Goal: Entertainment & Leisure: Consume media (video, audio)

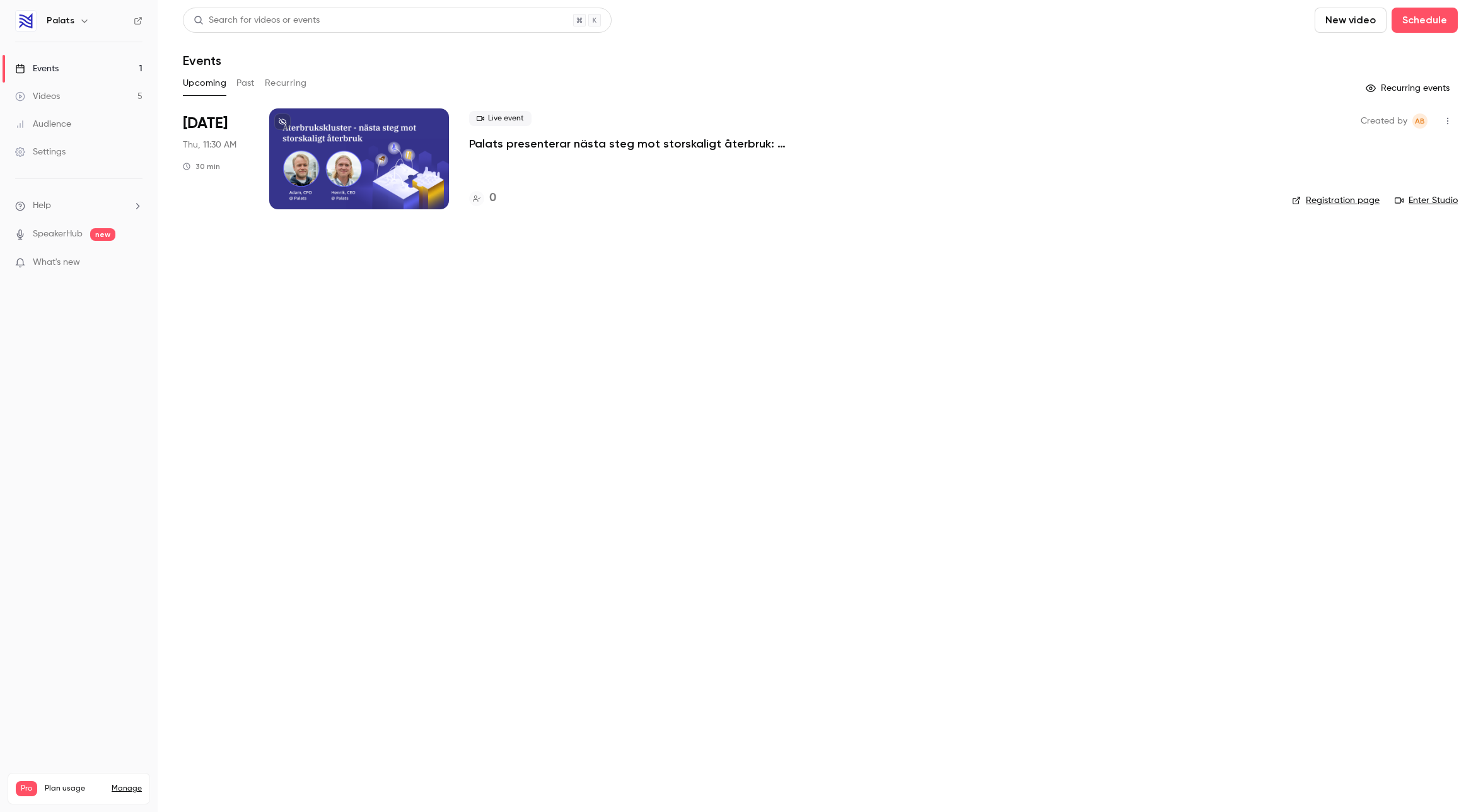
click at [79, 96] on link "Videos 5" at bounding box center [79, 96] width 158 height 27
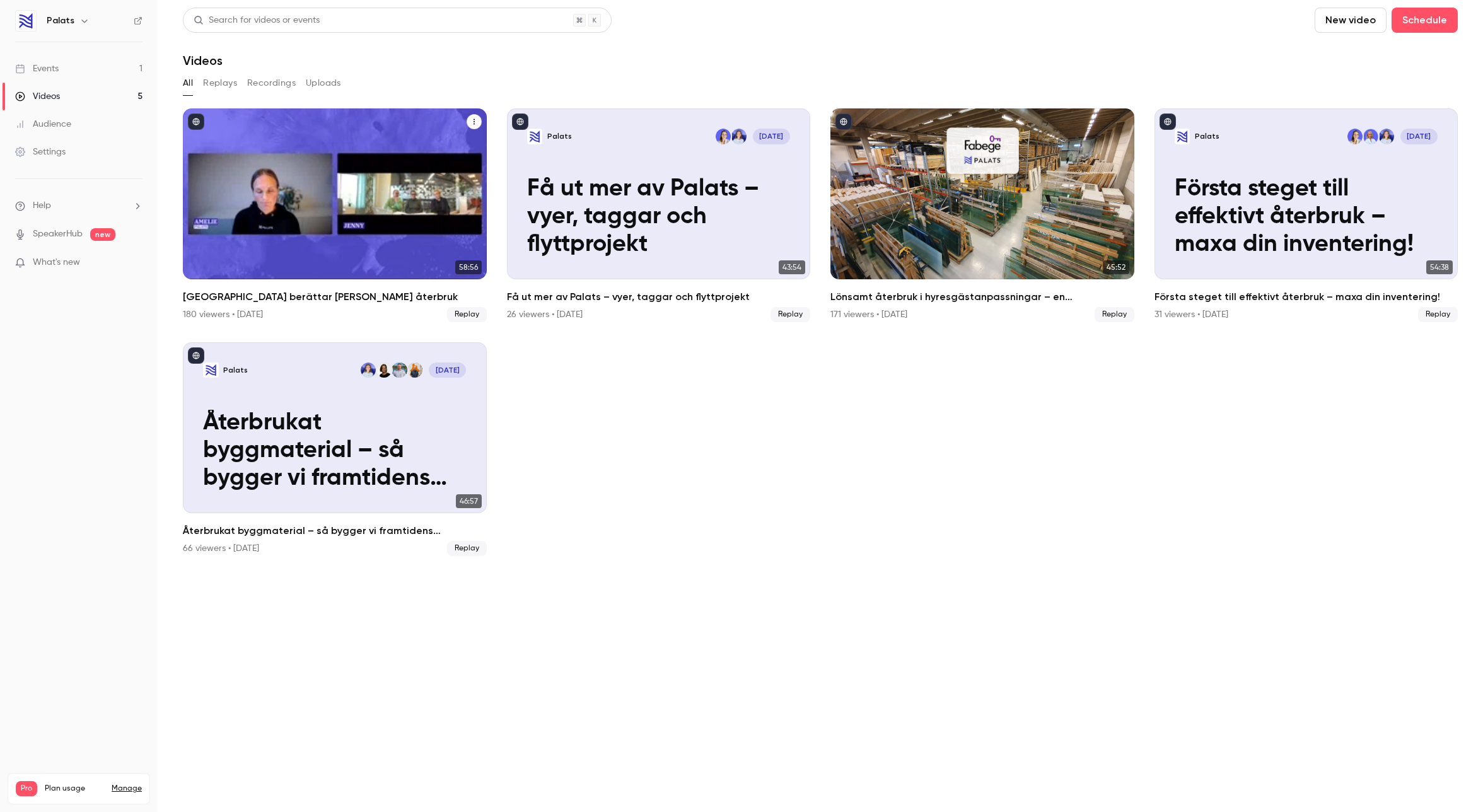
click at [385, 144] on div "Karlstads kommun berättar om sitt återbruk" at bounding box center [335, 194] width 304 height 171
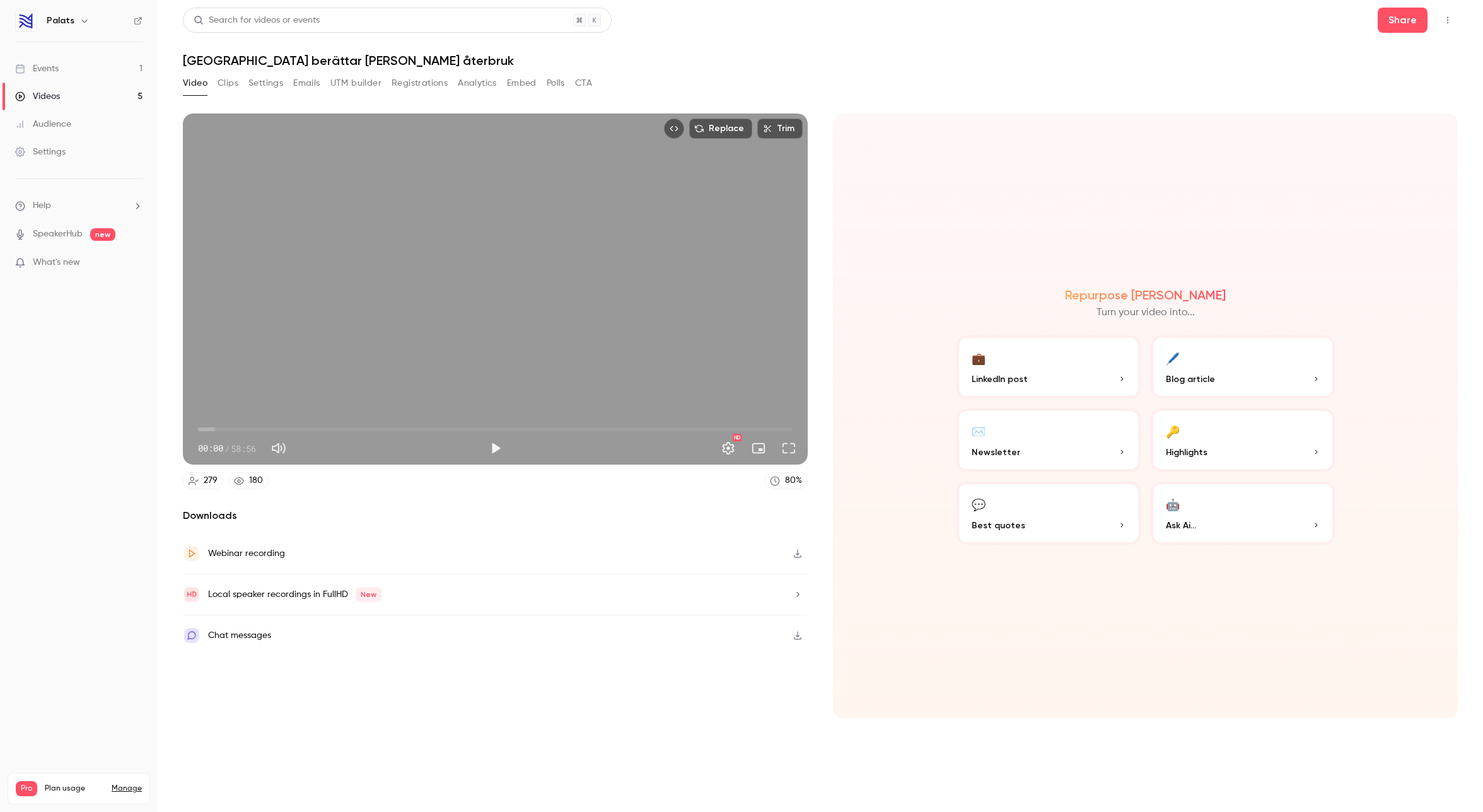
click at [227, 80] on button "Clips" at bounding box center [228, 84] width 21 height 20
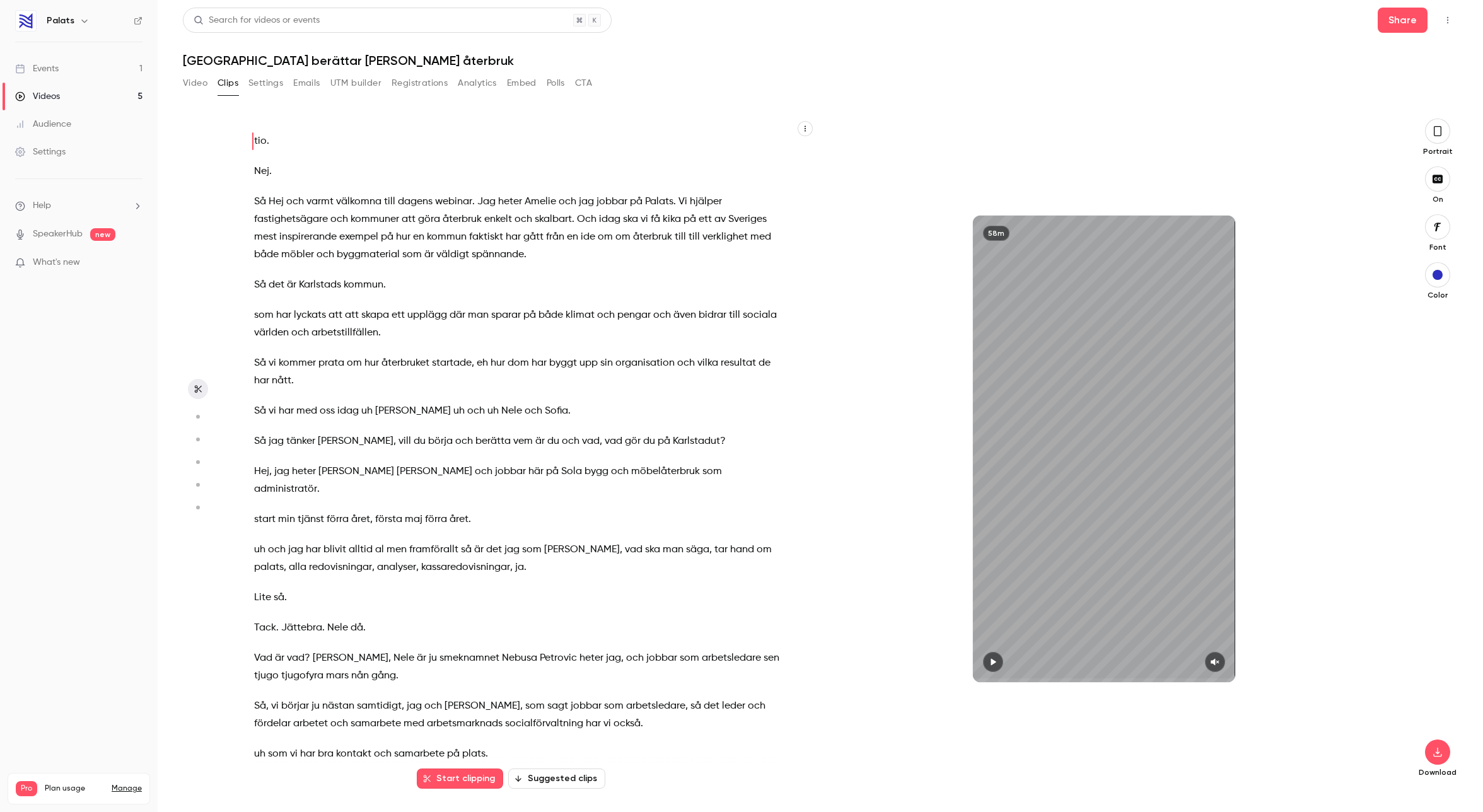
click at [422, 220] on span "göra" at bounding box center [429, 219] width 22 height 18
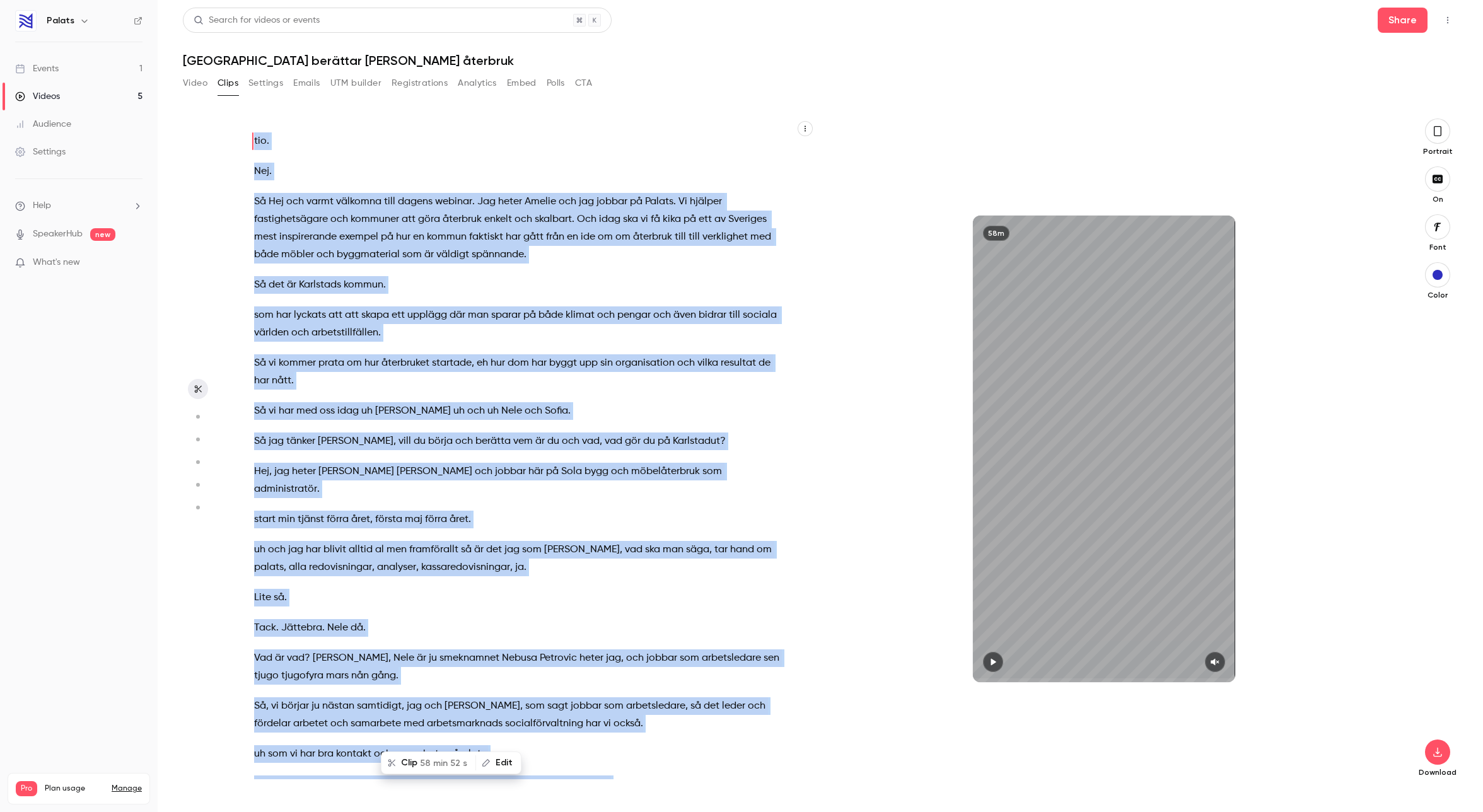
type input "*"
